Goal: Find specific page/section: Find specific page/section

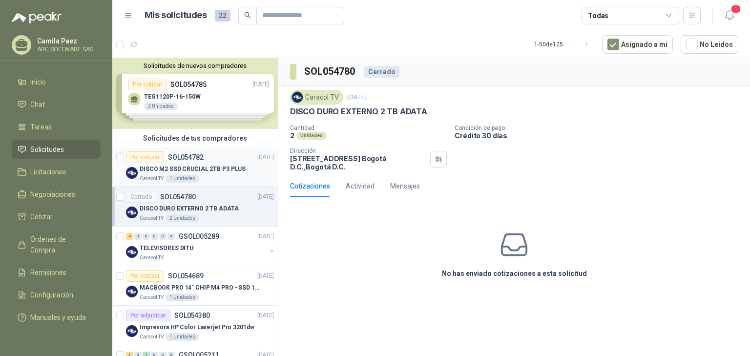
click at [170, 166] on p "DISCO M2 SSD CRUCIAL 2TB P3 PLUS" at bounding box center [193, 169] width 106 height 9
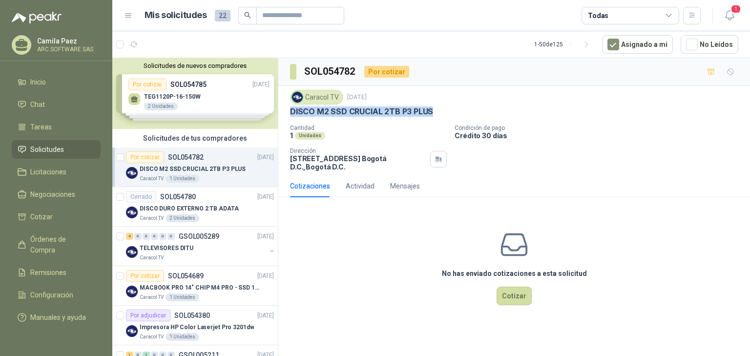
drag, startPoint x: 287, startPoint y: 114, endPoint x: 441, endPoint y: 107, distance: 154.4
click at [441, 107] on div "Caracol TV [DATE] DISCO M2 SSD CRUCIAL 2TB P3 PLUS Cantidad 1 Unidades Condició…" at bounding box center [514, 130] width 472 height 89
copy p "DISCO M2 SSD CRUCIAL 2TB P3 PLUS"
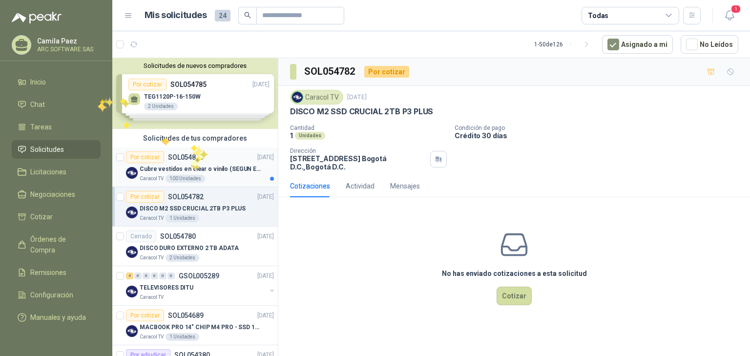
click at [189, 161] on div "Por cotizar SOL054871" at bounding box center [165, 157] width 78 height 12
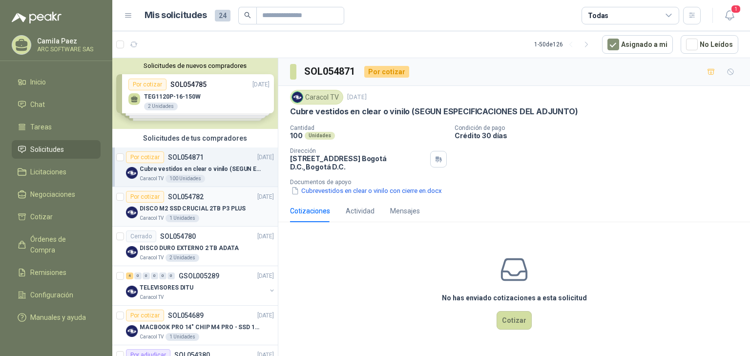
click at [179, 214] on div "1 Unidades" at bounding box center [183, 218] width 34 height 8
